Goal: Navigation & Orientation: Find specific page/section

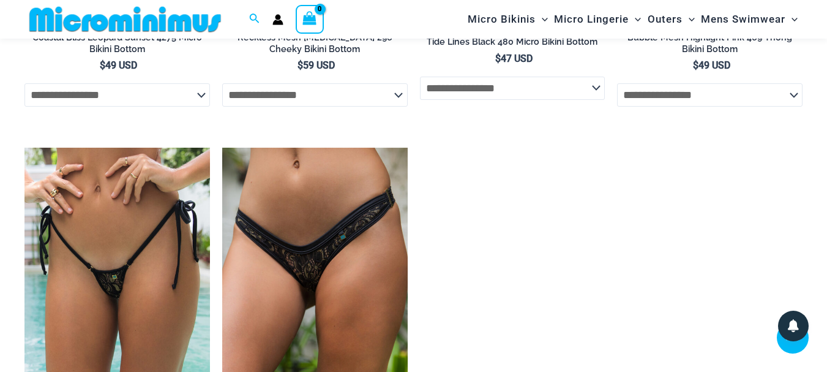
scroll to position [2845, 0]
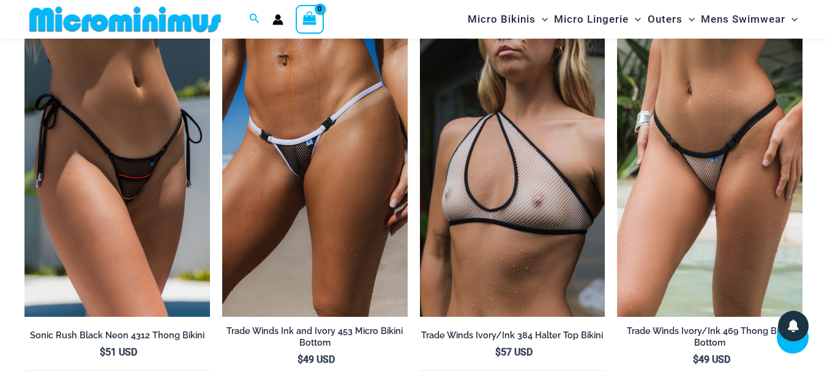
drag, startPoint x: 831, startPoint y: 20, endPoint x: 804, endPoint y: 229, distance: 210.6
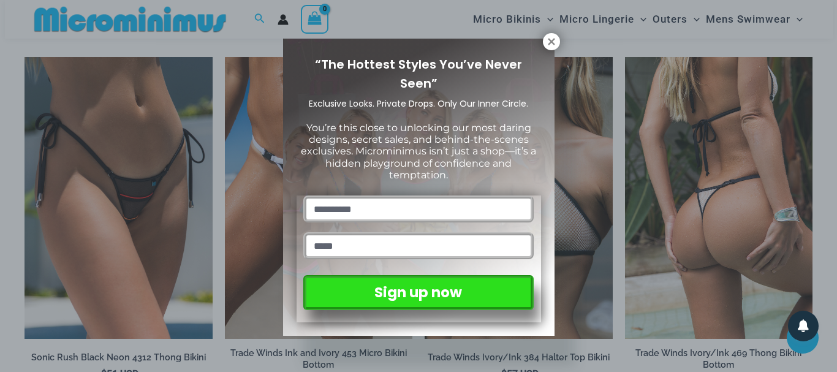
click at [702, 219] on div "“The Hottest Styles You’ve Never Seen” Exclusive Looks. Private Drops. Only Our…" at bounding box center [418, 186] width 837 height 372
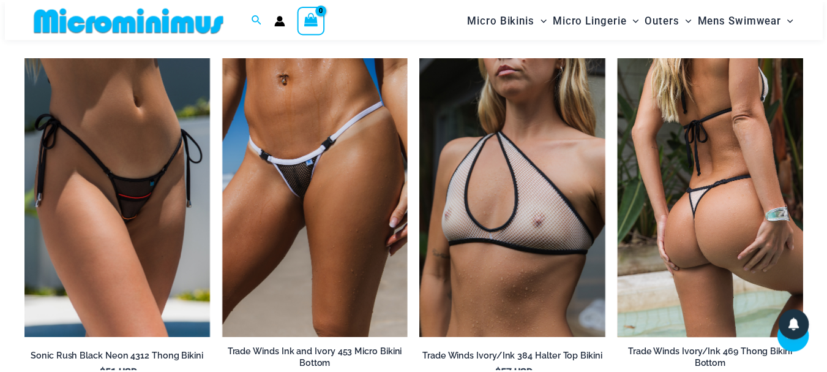
scroll to position [3265, 0]
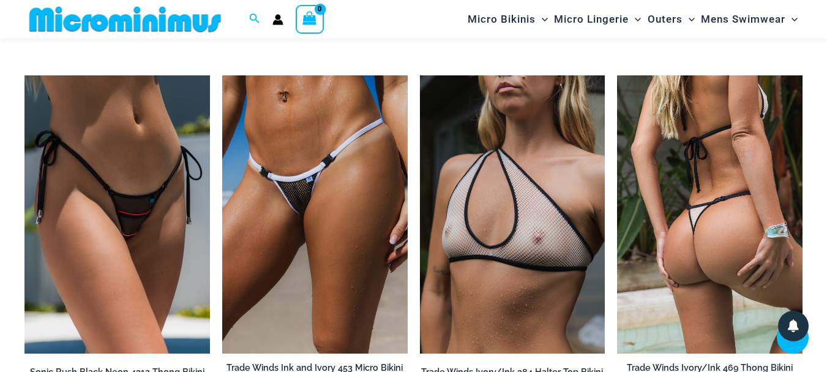
click at [715, 217] on img at bounding box center [710, 214] width 186 height 278
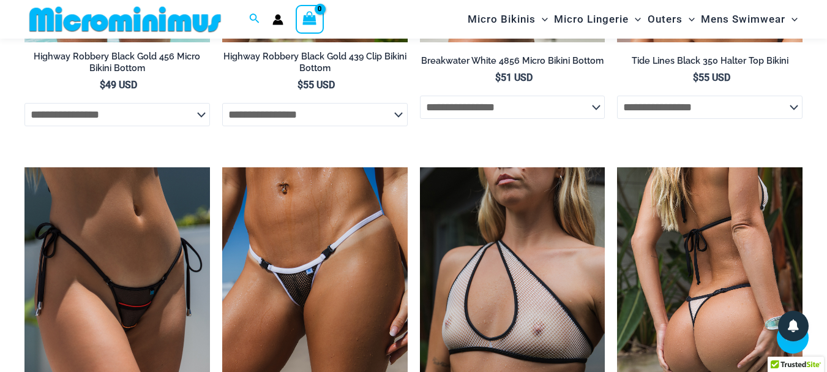
scroll to position [3357, 0]
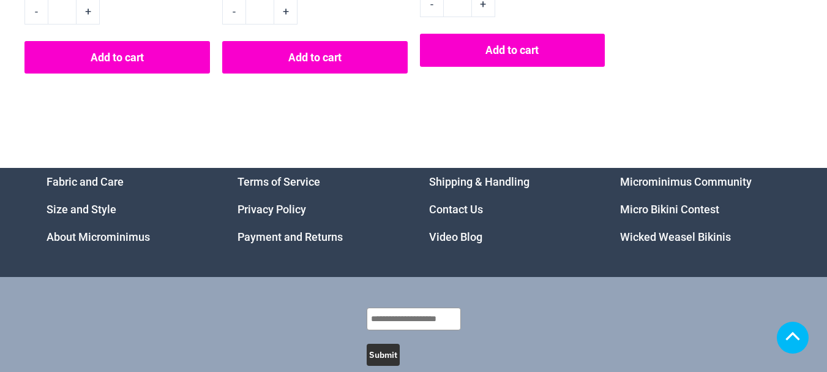
scroll to position [4472, 0]
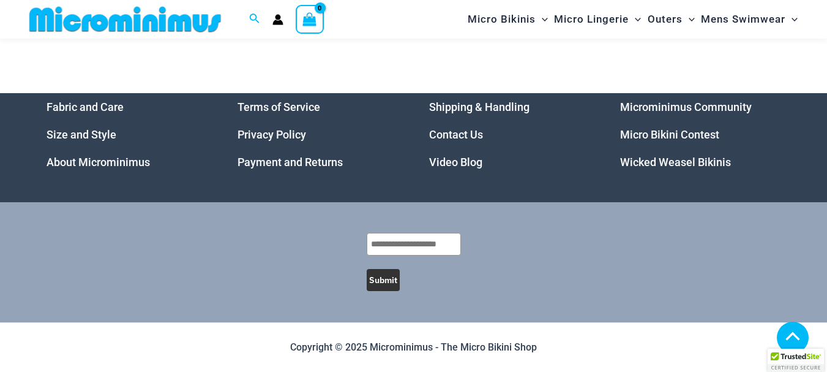
click at [722, 113] on link "Microminimus Community" at bounding box center [686, 106] width 132 height 13
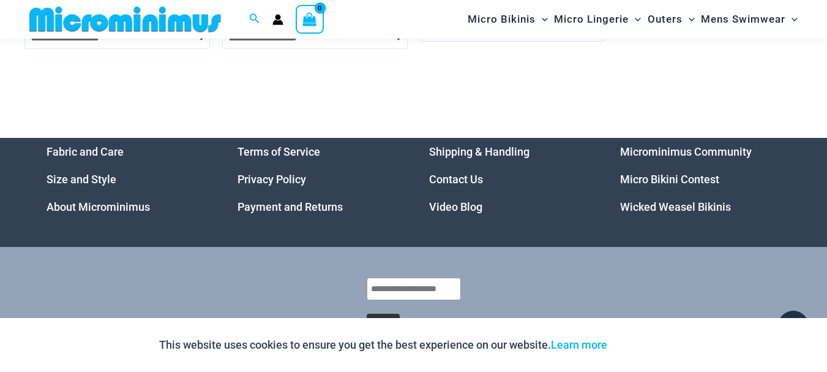
scroll to position [3993, 0]
